Goal: Go to known website: Access a specific website the user already knows

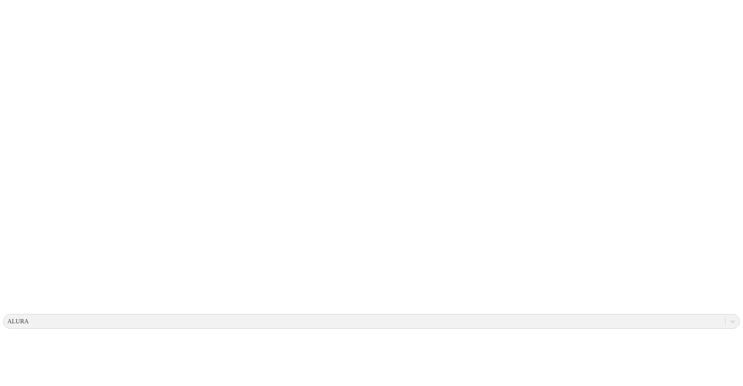
click at [15, 18] on icon at bounding box center [15, 158] width 24 height 310
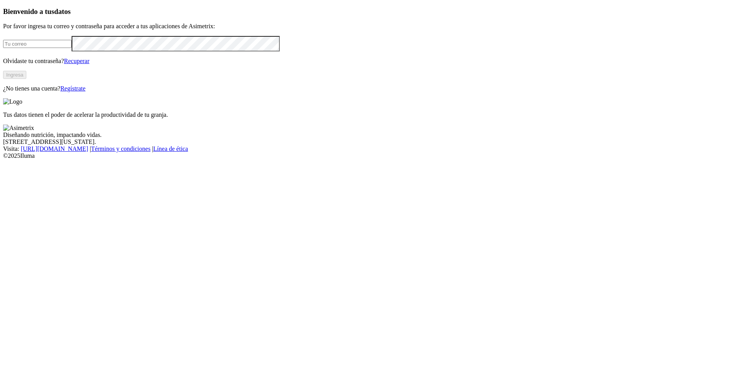
type input "[PERSON_NAME][EMAIL_ADDRESS][PERSON_NAME][DOMAIN_NAME]"
click at [26, 79] on button "Ingresa" at bounding box center [14, 75] width 23 height 8
